Goal: Transaction & Acquisition: Purchase product/service

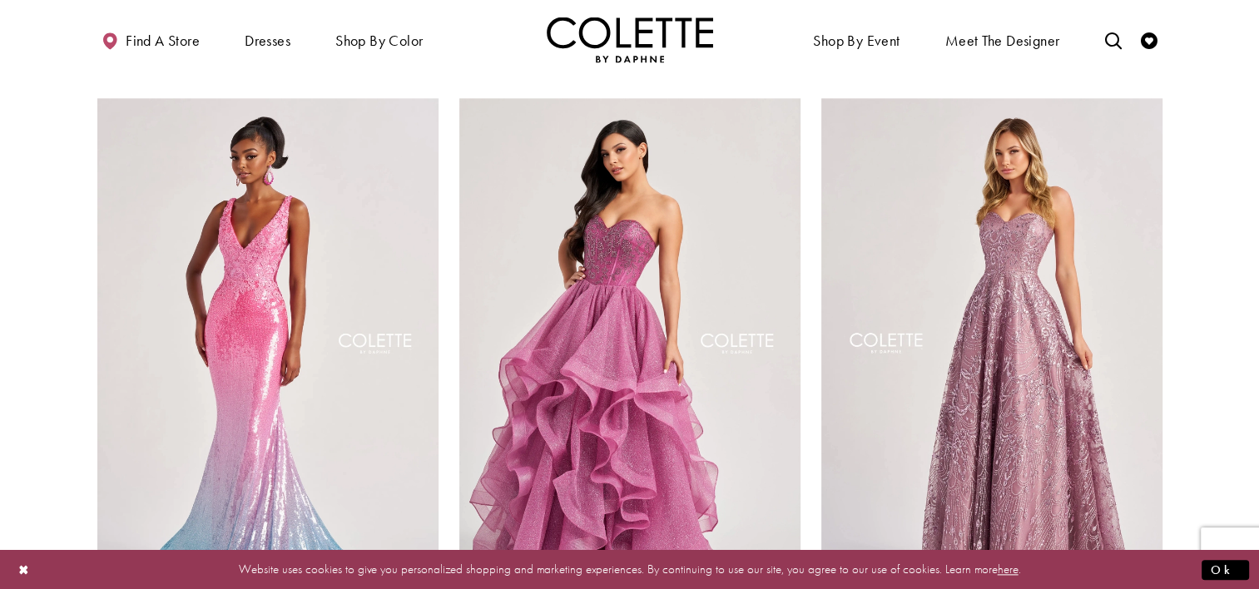
scroll to position [1917, 0]
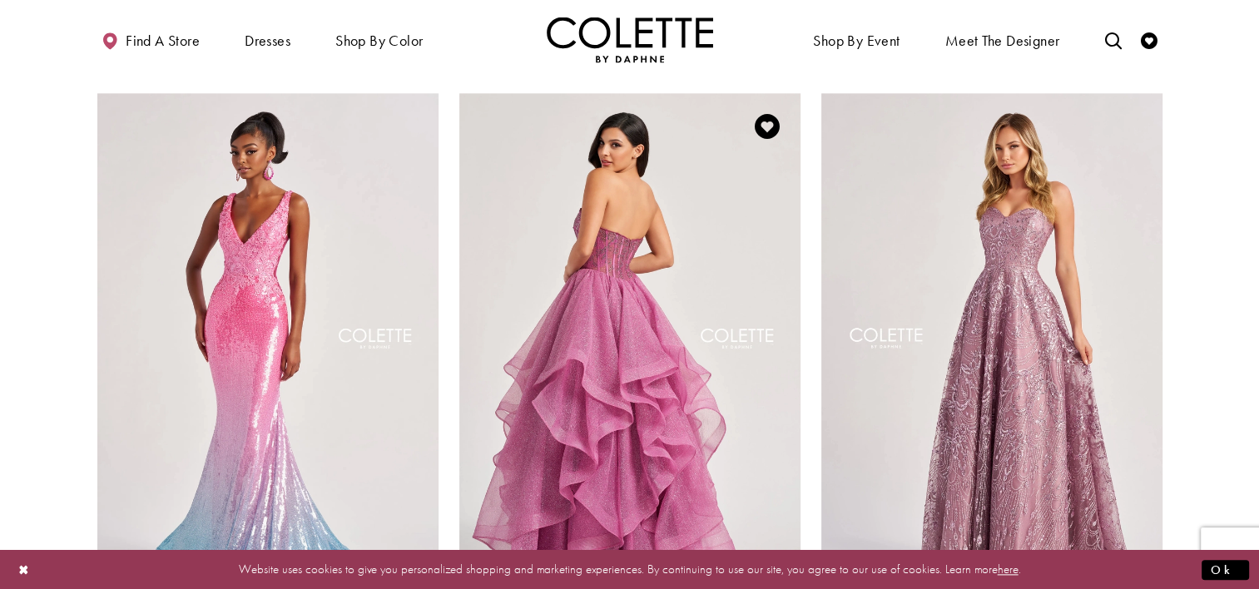
click at [636, 415] on img "Visit Colette by Daphne Style No. CL8200 Page" at bounding box center [629, 341] width 341 height 496
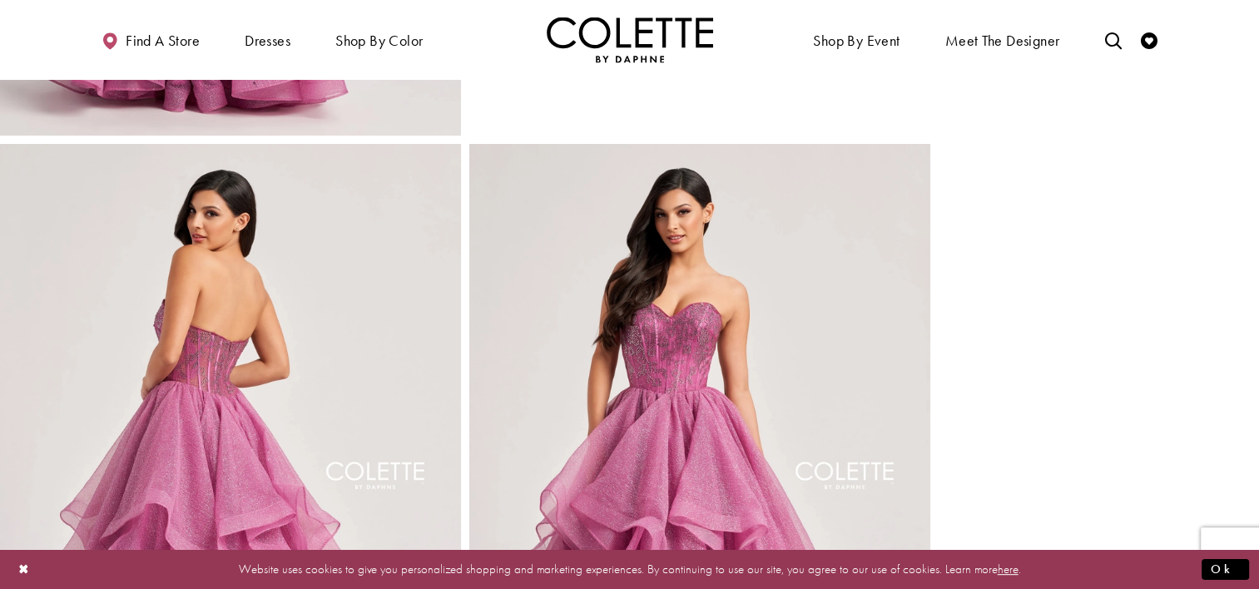
scroll to position [211, 0]
